Goal: Transaction & Acquisition: Purchase product/service

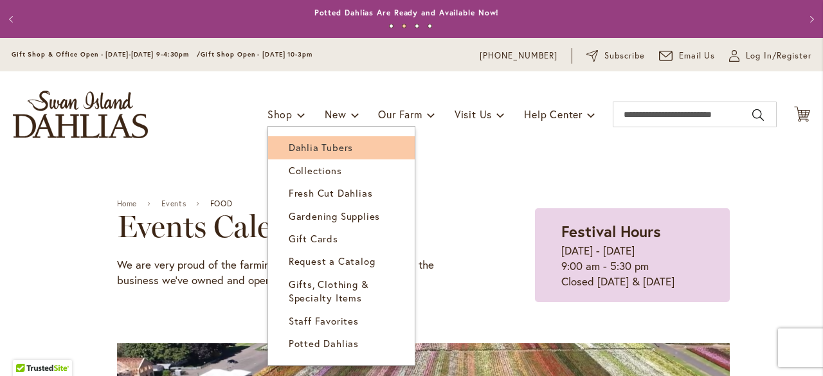
click at [289, 149] on span "Dahlia Tubers" at bounding box center [321, 147] width 64 height 13
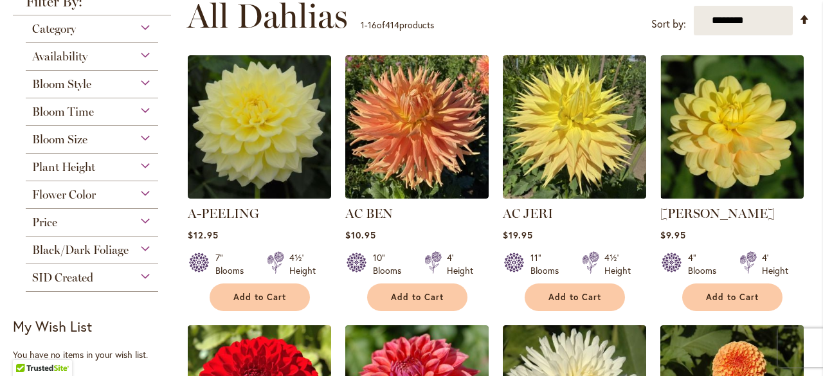
scroll to position [267, 0]
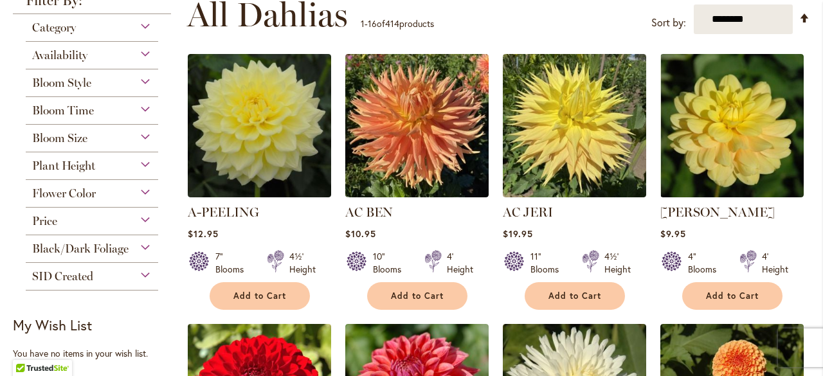
click at [143, 221] on div "Price" at bounding box center [92, 218] width 133 height 21
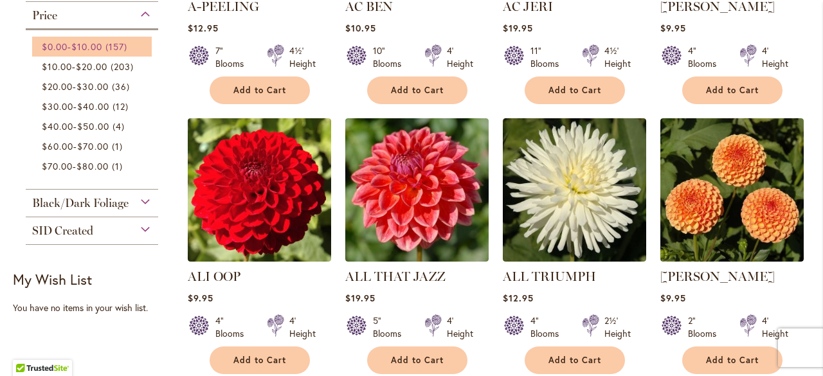
click at [102, 44] on span "$10.00" at bounding box center [86, 47] width 30 height 12
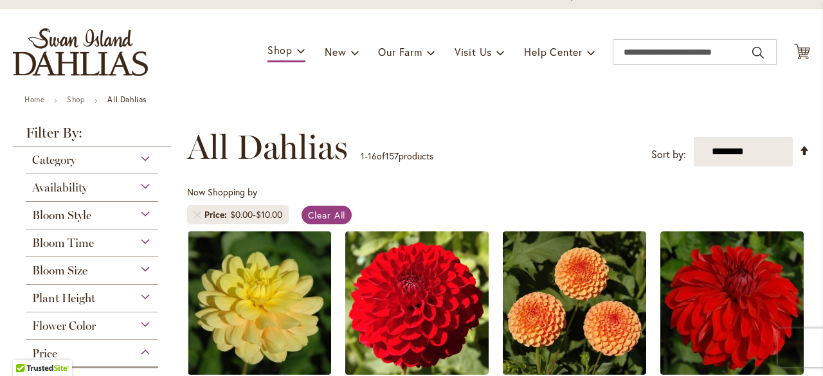
scroll to position [62, 0]
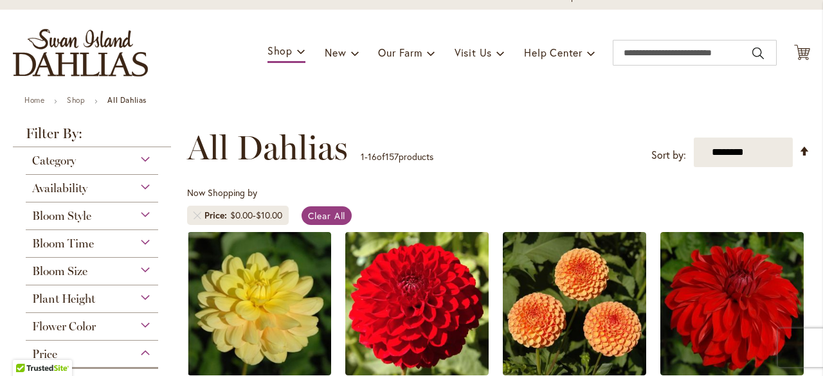
click at [142, 186] on div "Availability" at bounding box center [92, 185] width 133 height 21
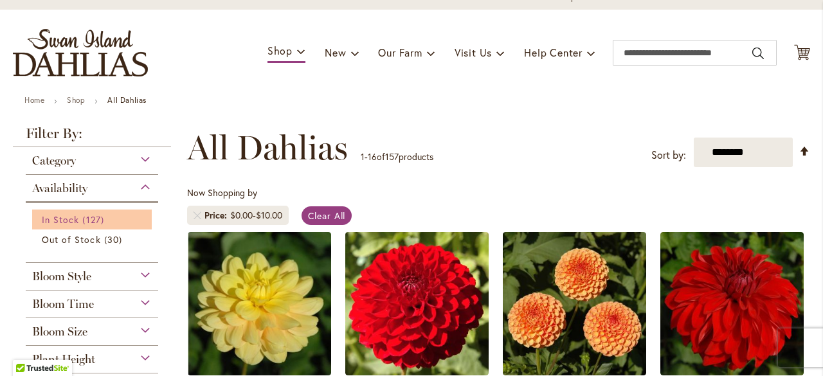
click at [65, 217] on span "In Stock" at bounding box center [60, 220] width 37 height 12
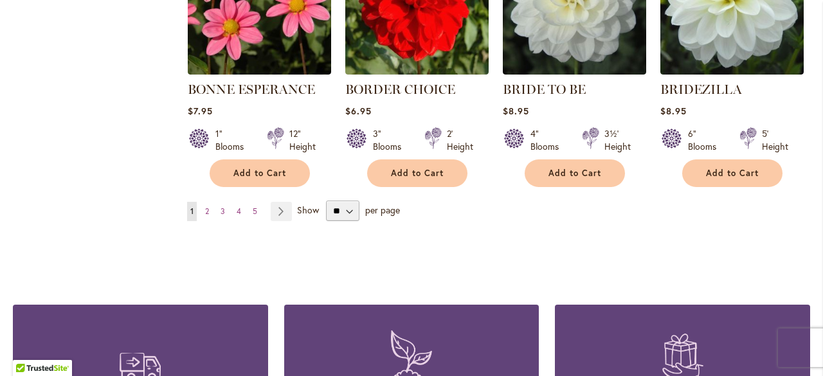
scroll to position [1198, 0]
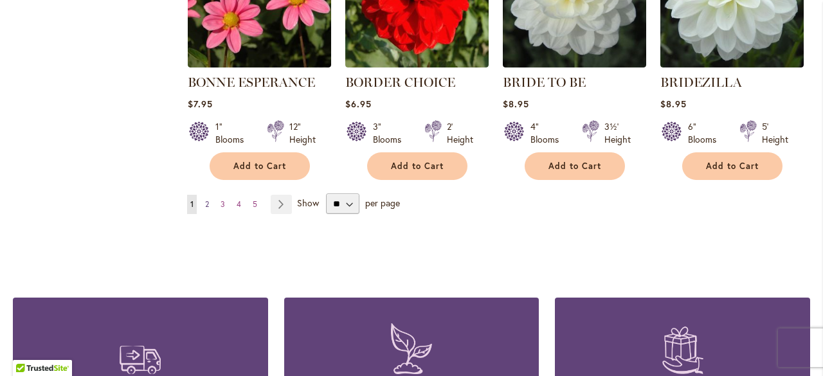
click at [208, 199] on span "2" at bounding box center [207, 204] width 4 height 10
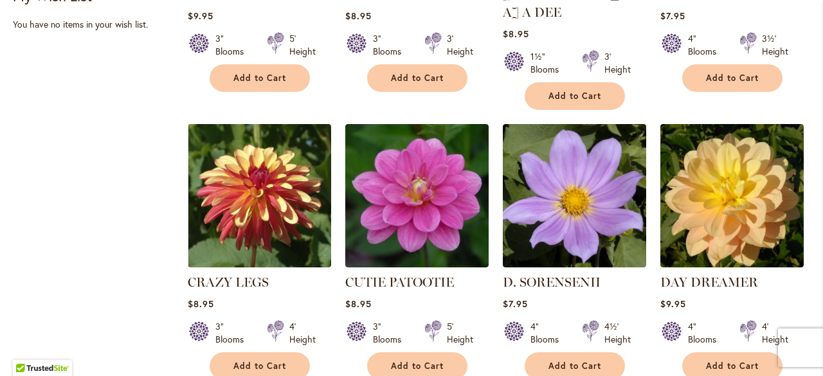
scroll to position [760, 0]
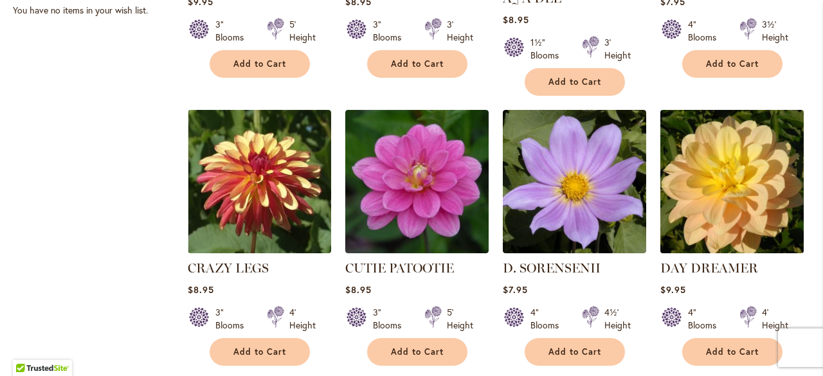
click at [731, 139] on img at bounding box center [732, 181] width 151 height 151
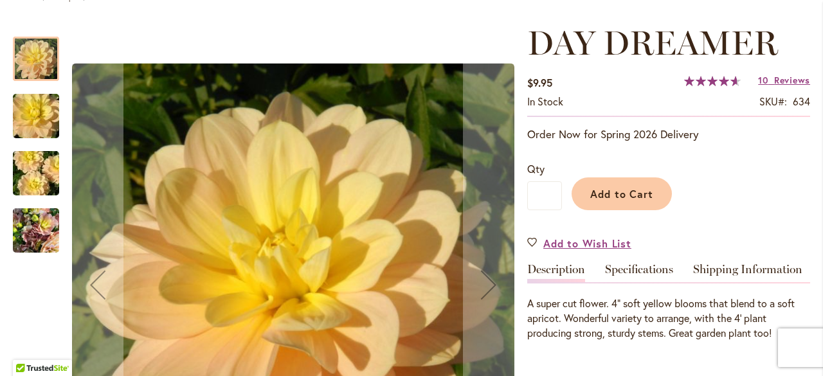
scroll to position [168, 0]
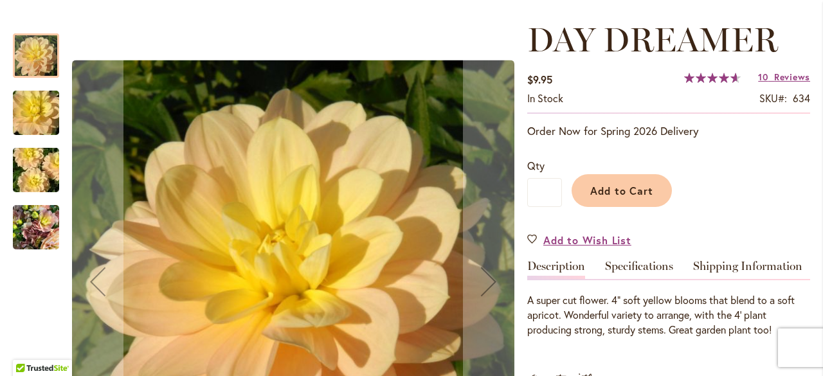
click at [31, 246] on img "DAY DREAMER" at bounding box center [36, 228] width 46 height 62
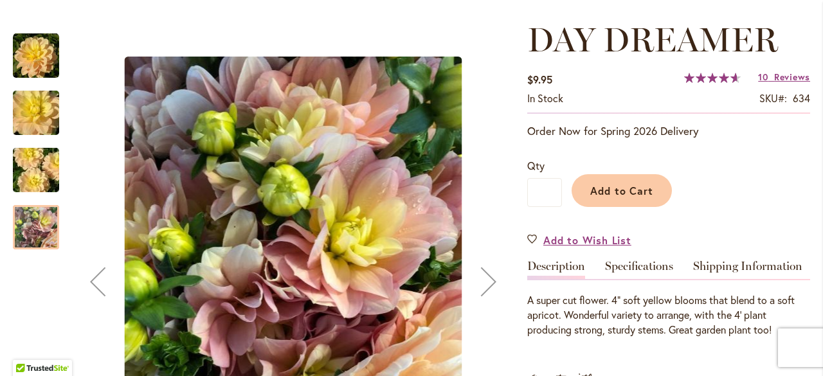
click at [26, 177] on img "DAY DREAMER" at bounding box center [36, 171] width 93 height 62
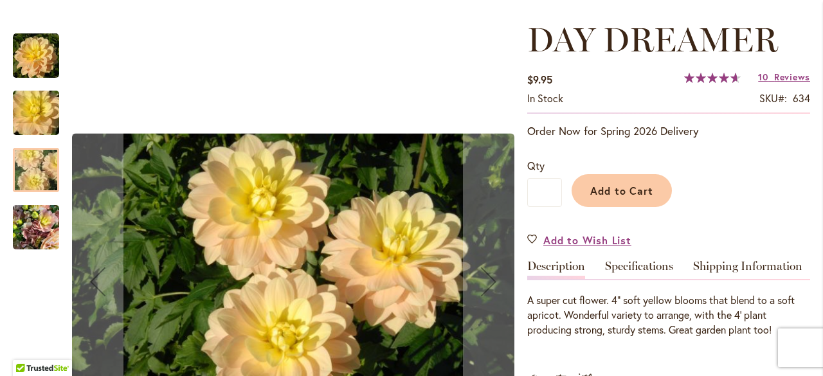
click at [41, 240] on img "DAY DREAMER" at bounding box center [36, 228] width 46 height 62
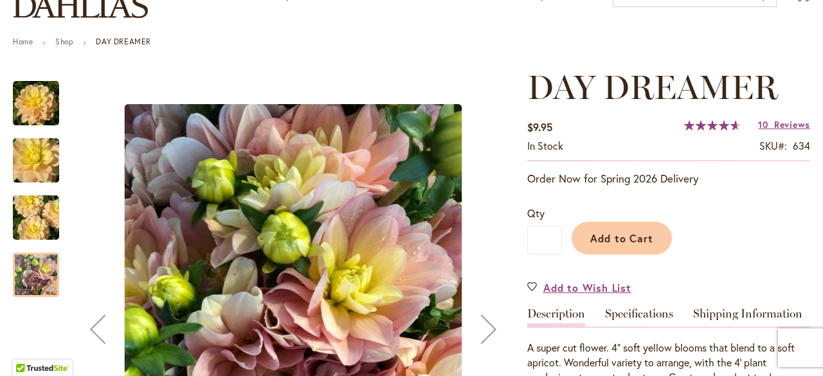
scroll to position [155, 0]
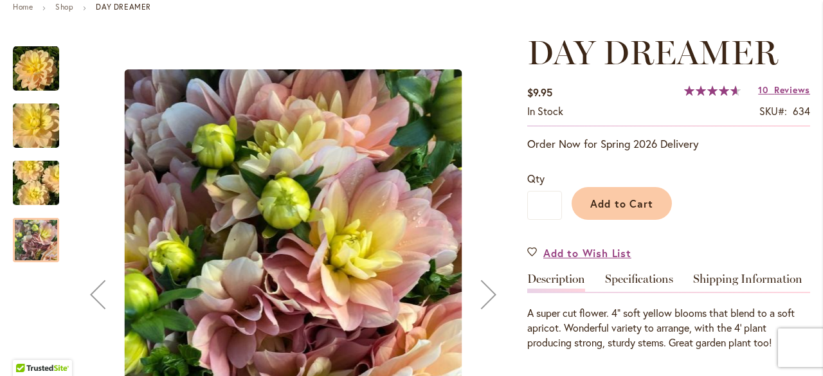
click at [21, 186] on img "DAY DREAMER" at bounding box center [36, 183] width 93 height 62
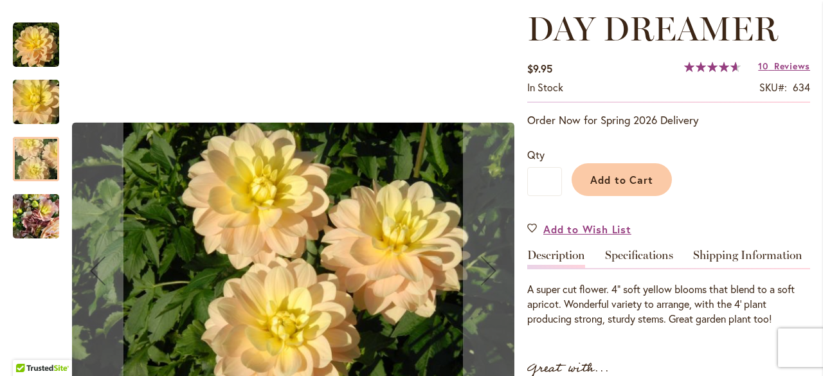
scroll to position [0, 0]
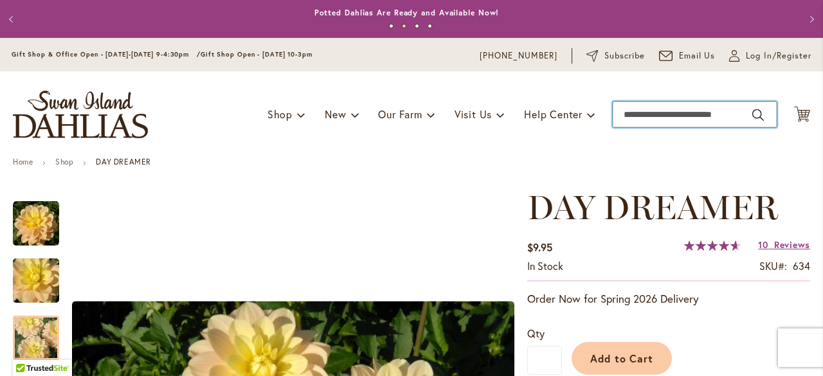
click at [622, 116] on input "Search" at bounding box center [695, 115] width 164 height 26
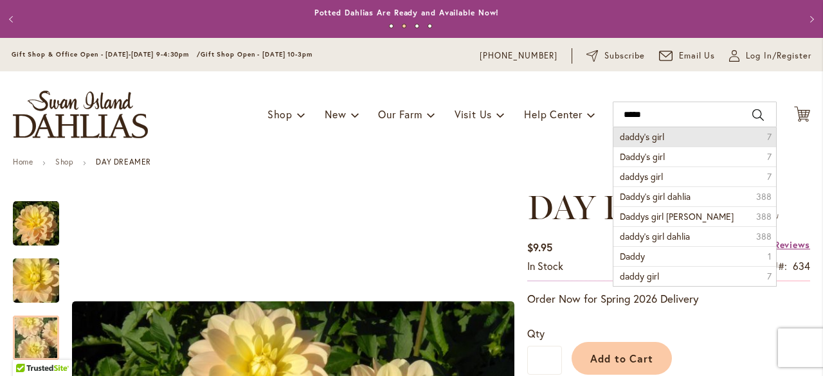
click at [637, 138] on span "daddy's girl" at bounding box center [642, 137] width 44 height 12
type input "**********"
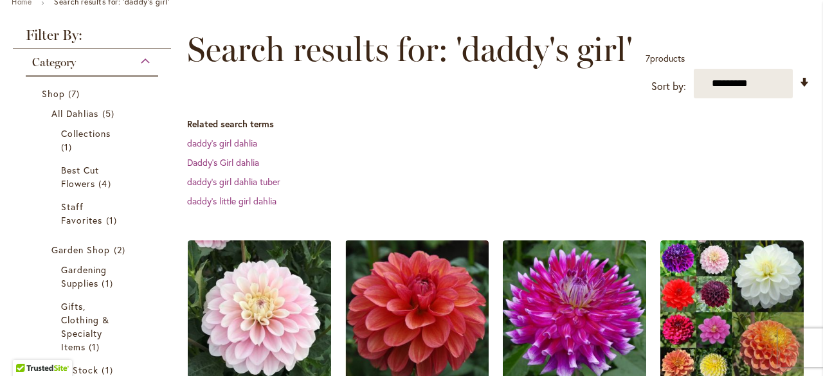
scroll to position [307, 0]
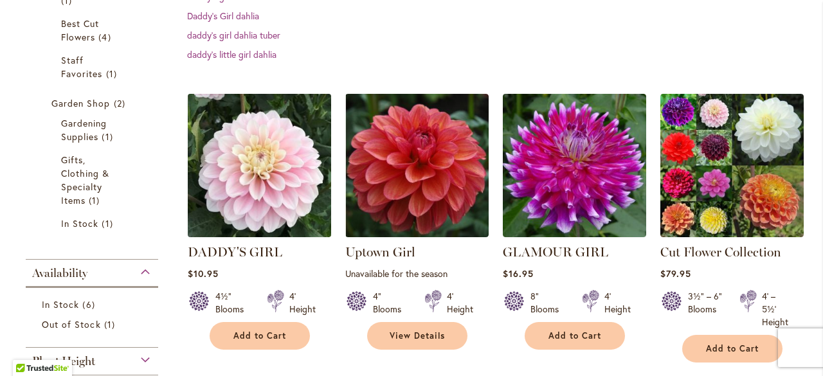
click at [268, 175] on img at bounding box center [259, 166] width 151 height 151
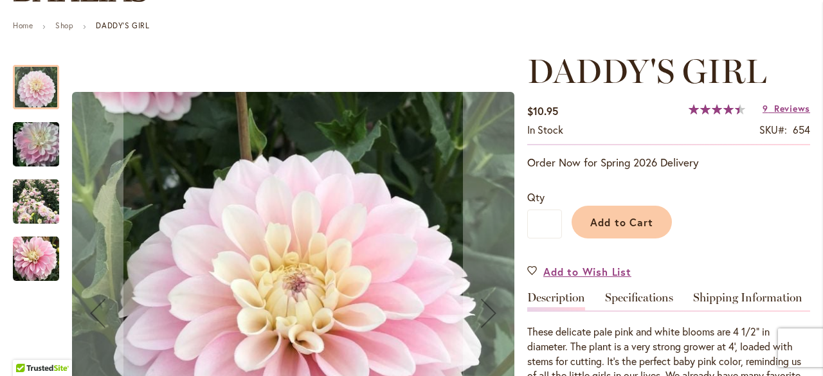
click at [45, 208] on img "DADDY'S GIRL" at bounding box center [36, 202] width 46 height 46
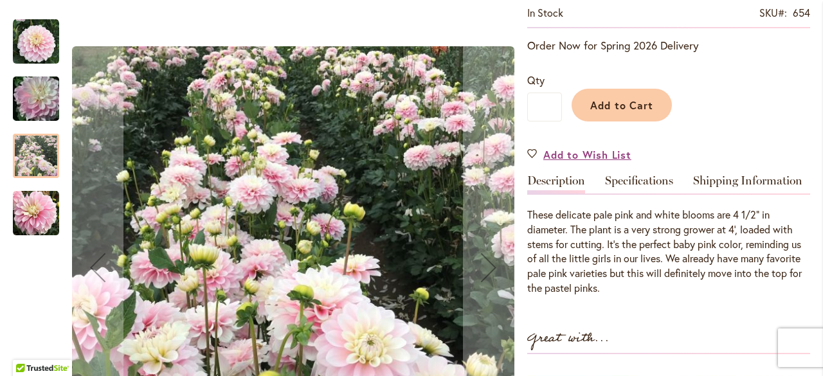
scroll to position [254, 0]
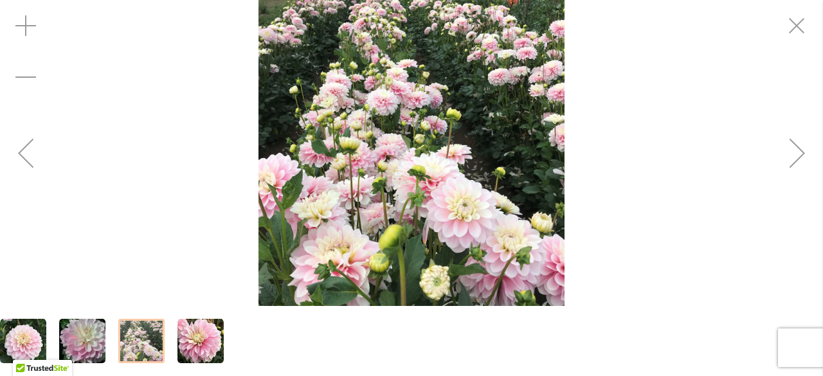
click at [396, 207] on img "DADDY'S GIRL" at bounding box center [412, 153] width 306 height 306
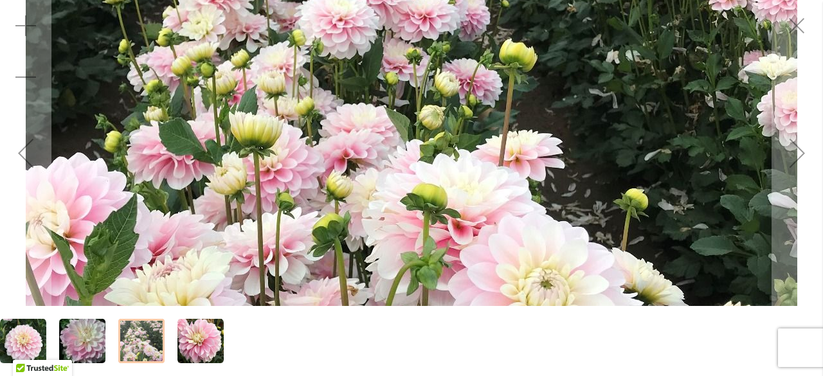
click at [396, 207] on img "DADDY'S GIRL" at bounding box center [412, 153] width 772 height 772
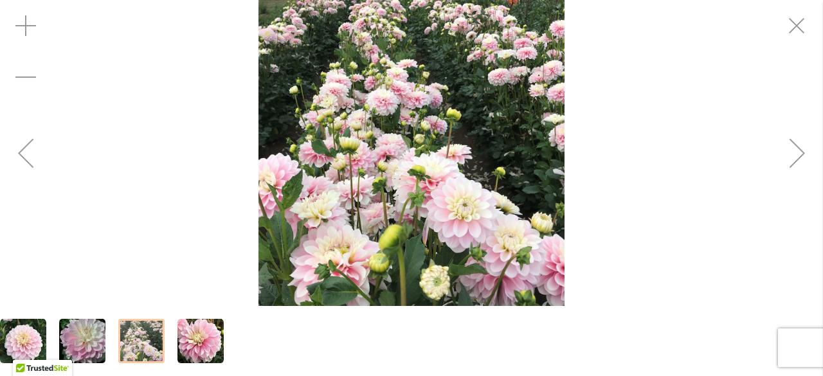
click at [202, 344] on img "DADDY'S GIRL" at bounding box center [201, 341] width 46 height 46
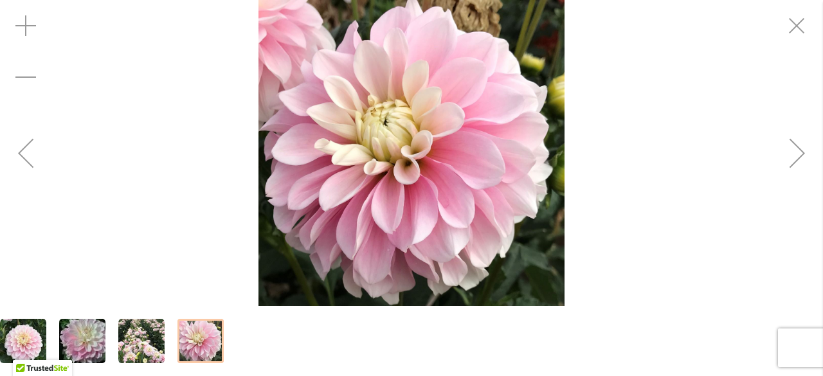
click at [23, 158] on div "Previous" at bounding box center [25, 152] width 51 height 51
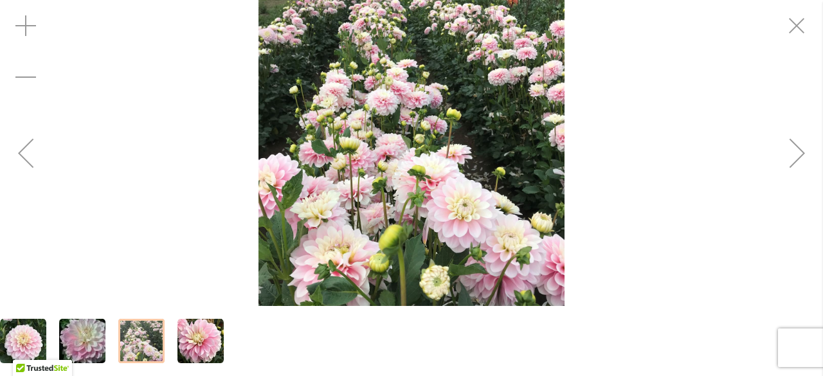
click at [23, 158] on div "Previous" at bounding box center [25, 152] width 51 height 51
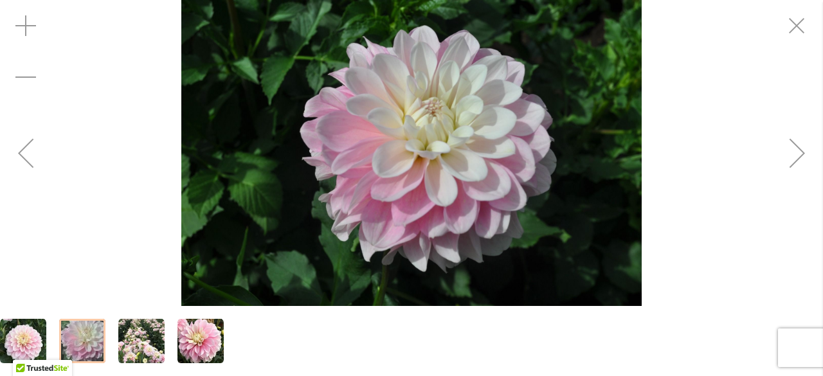
click at [23, 158] on div "Previous" at bounding box center [25, 152] width 51 height 51
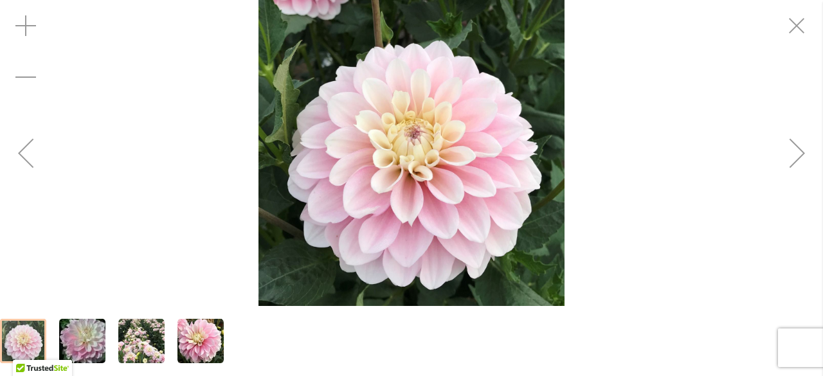
click at [800, 164] on div "Next" at bounding box center [797, 152] width 51 height 51
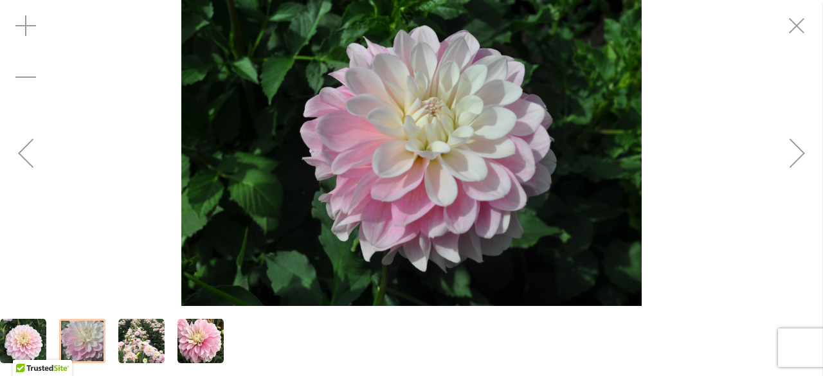
click at [800, 164] on div "Next" at bounding box center [797, 152] width 51 height 51
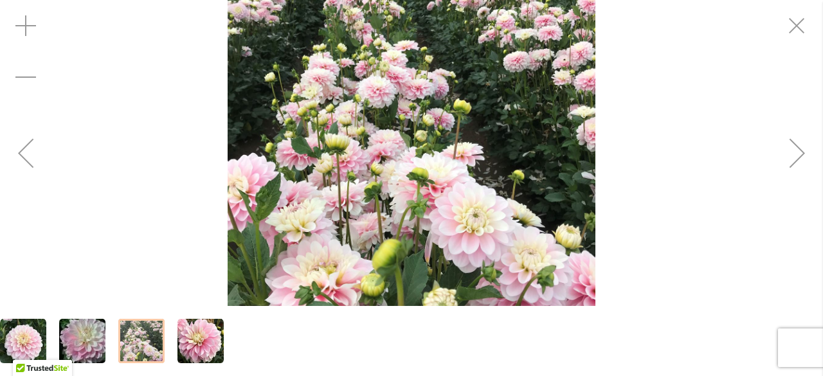
click at [497, 149] on img "DADDY'S GIRL" at bounding box center [412, 153] width 368 height 368
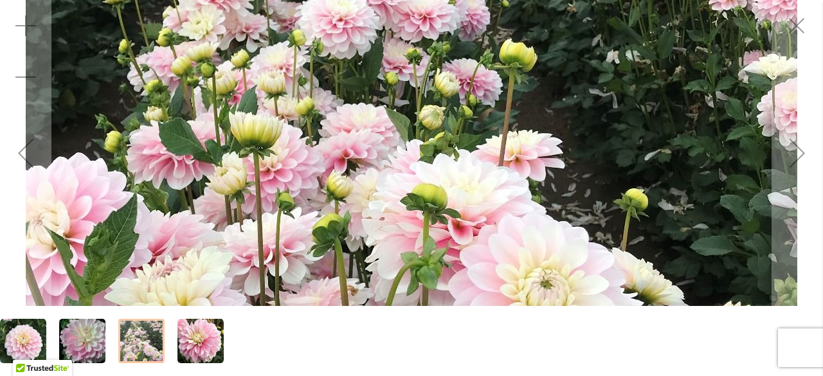
click at [306, 225] on img "DADDY'S GIRL" at bounding box center [412, 153] width 772 height 772
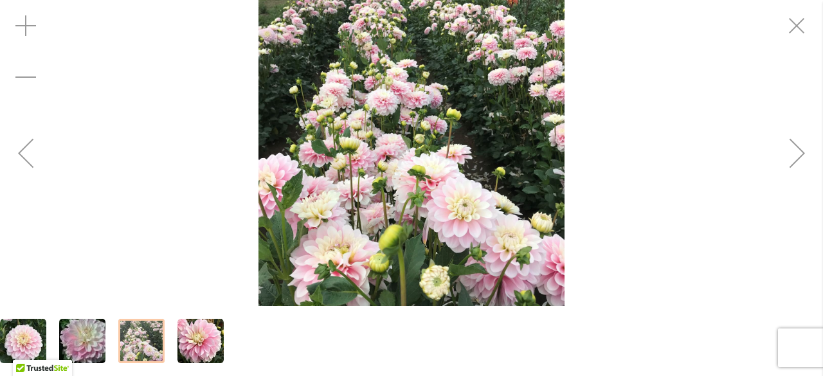
click at [325, 222] on img "DADDY'S GIRL" at bounding box center [412, 153] width 306 height 306
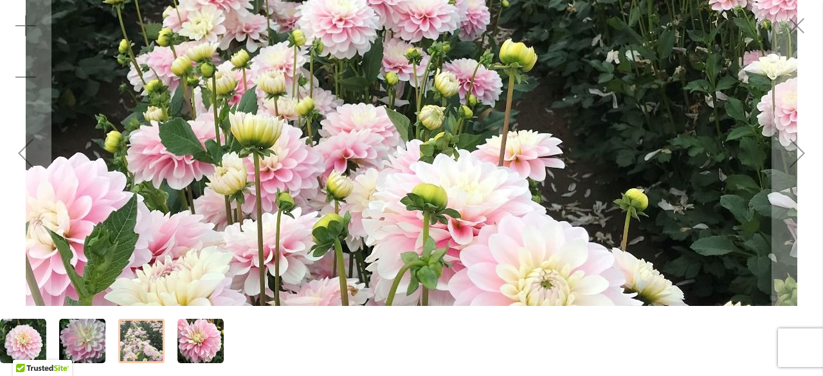
click at [325, 222] on img "DADDY'S GIRL" at bounding box center [412, 153] width 772 height 772
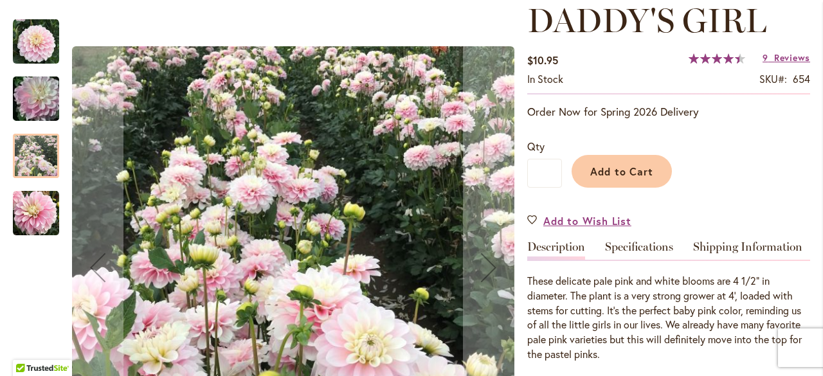
scroll to position [187, 0]
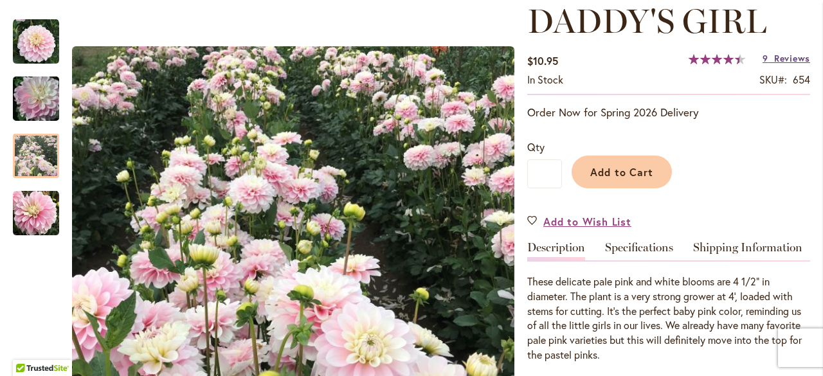
click at [777, 56] on span "Reviews" at bounding box center [792, 58] width 36 height 12
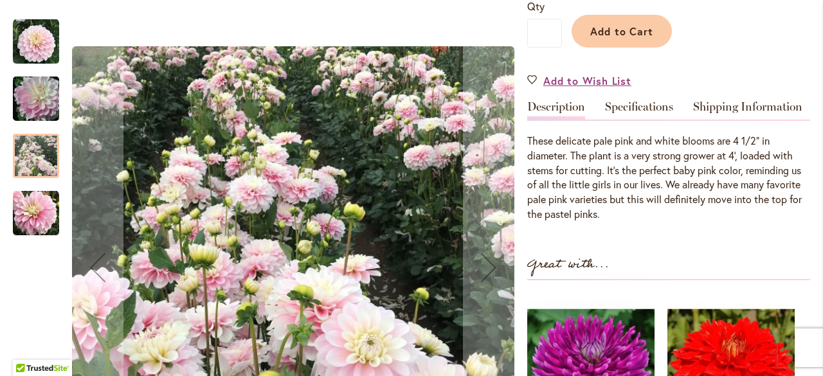
scroll to position [327, 0]
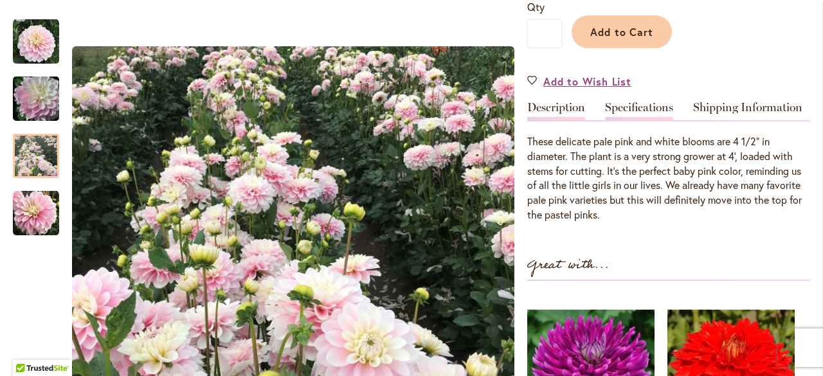
click at [633, 113] on link "Specifications" at bounding box center [639, 111] width 68 height 19
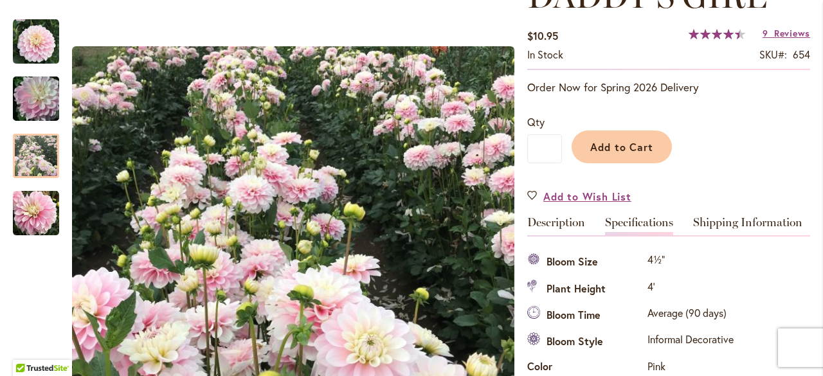
scroll to position [140, 0]
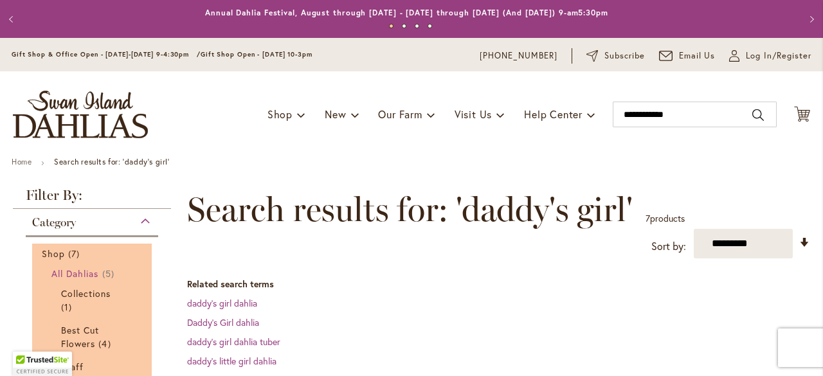
click at [84, 272] on span "All Dahlias" at bounding box center [75, 274] width 48 height 12
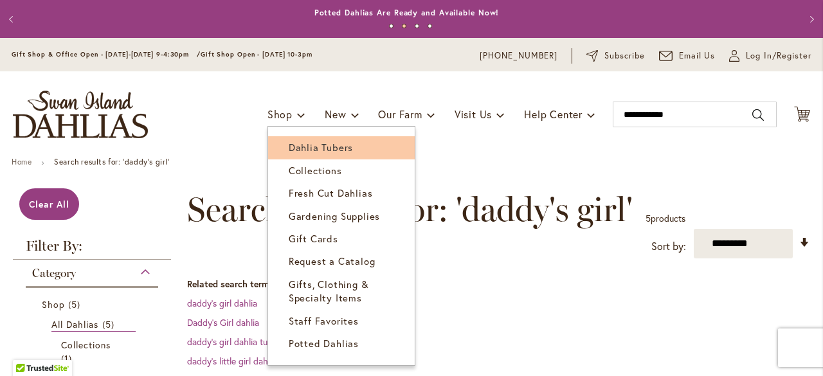
click at [289, 150] on span "Dahlia Tubers" at bounding box center [321, 147] width 64 height 13
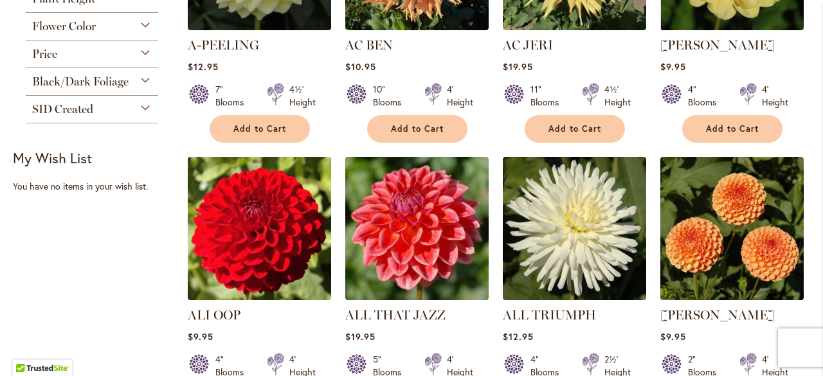
scroll to position [377, 0]
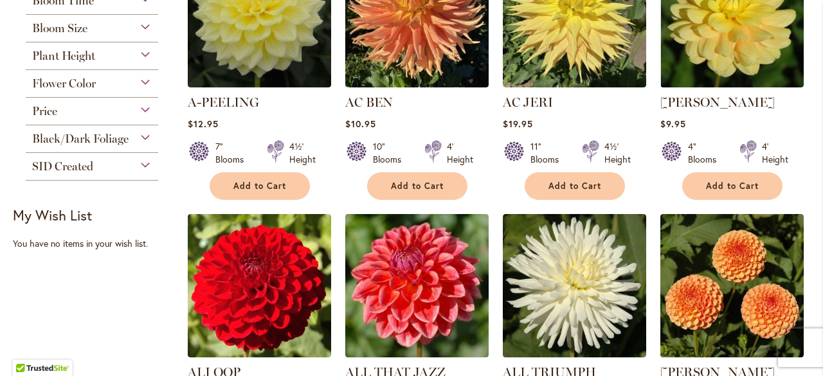
click at [138, 110] on div "Price" at bounding box center [92, 108] width 133 height 21
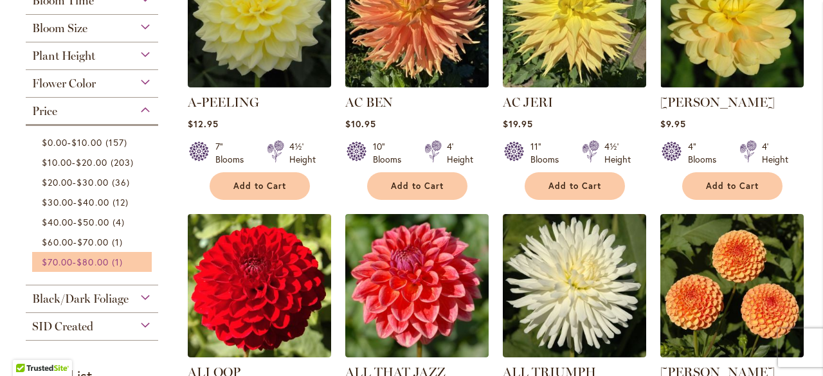
click at [85, 268] on span "$80.00" at bounding box center [93, 262] width 32 height 12
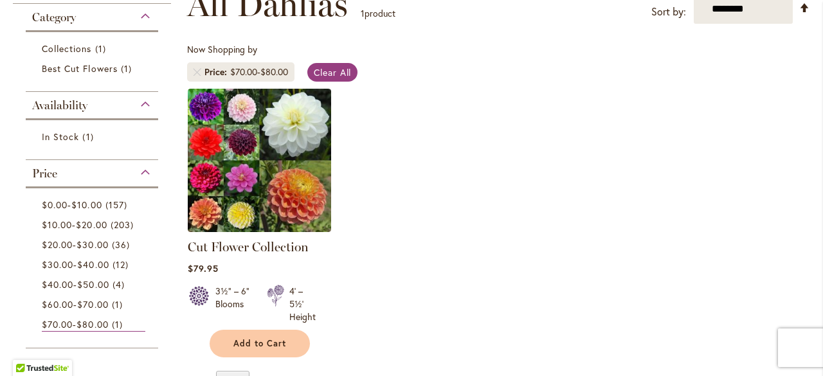
scroll to position [231, 0]
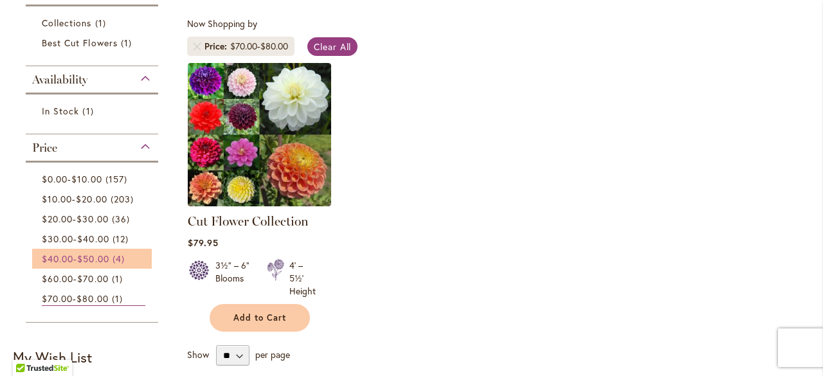
click at [104, 265] on span "$50.00" at bounding box center [93, 259] width 32 height 12
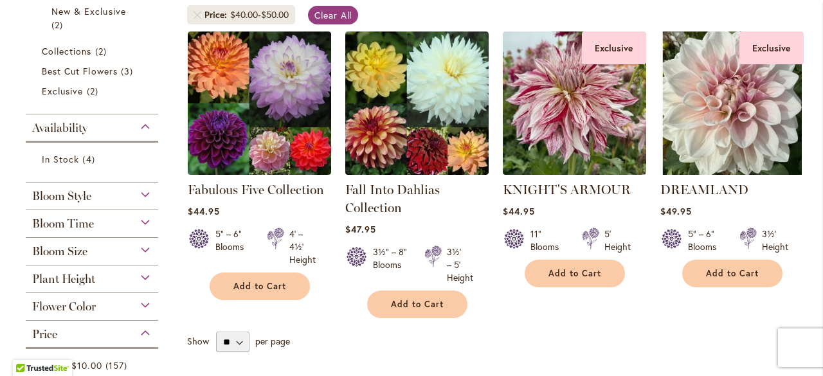
scroll to position [262, 0]
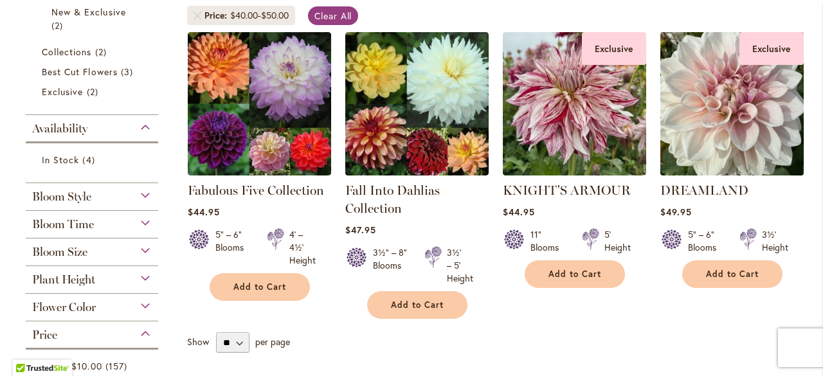
click at [746, 111] on img at bounding box center [732, 103] width 151 height 151
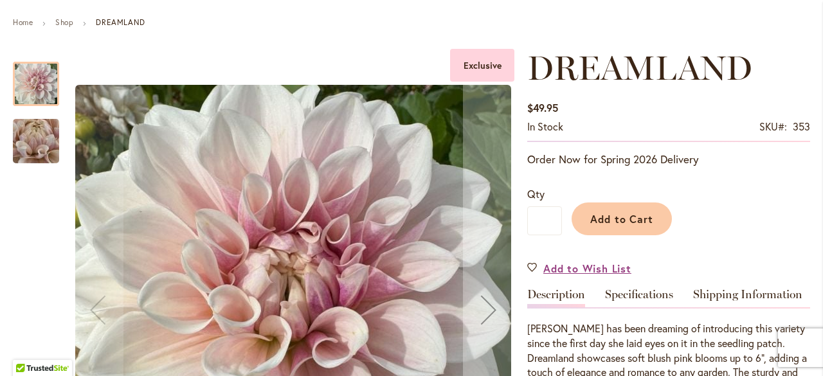
scroll to position [140, 0]
click at [21, 154] on img "DREAMLAND" at bounding box center [36, 140] width 93 height 69
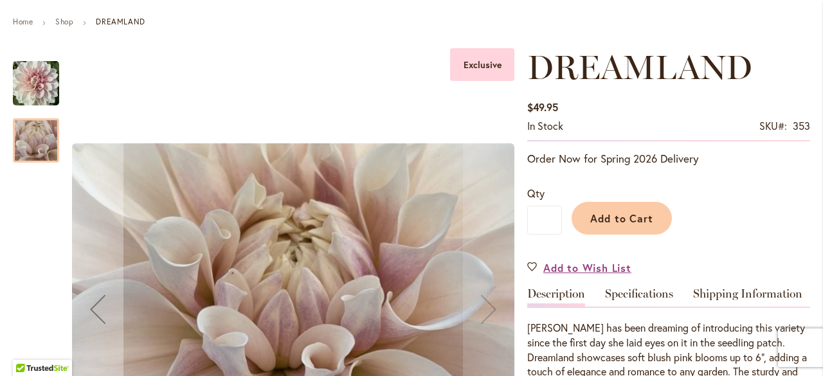
click at [43, 75] on img "DREAMLAND" at bounding box center [36, 83] width 46 height 48
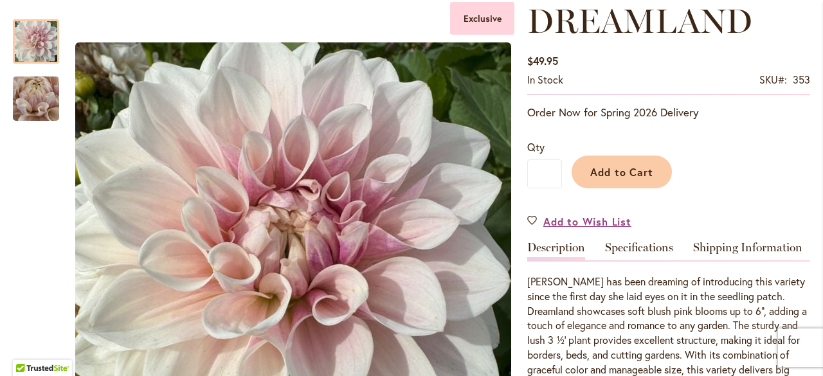
scroll to position [0, 0]
